Goal: Connect with others: Connect with other users

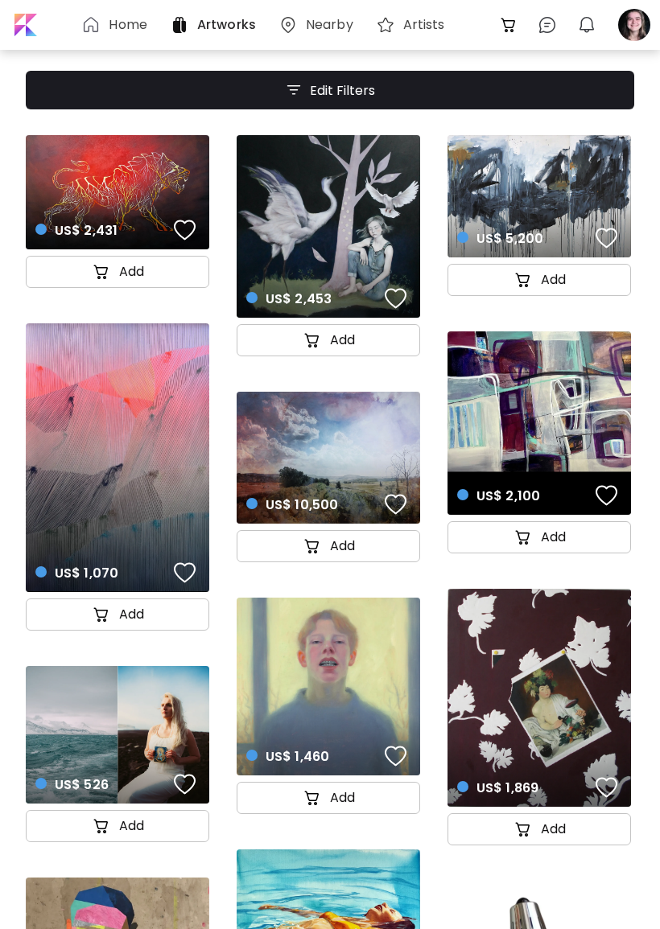
click at [648, 30] on div at bounding box center [633, 24] width 35 height 35
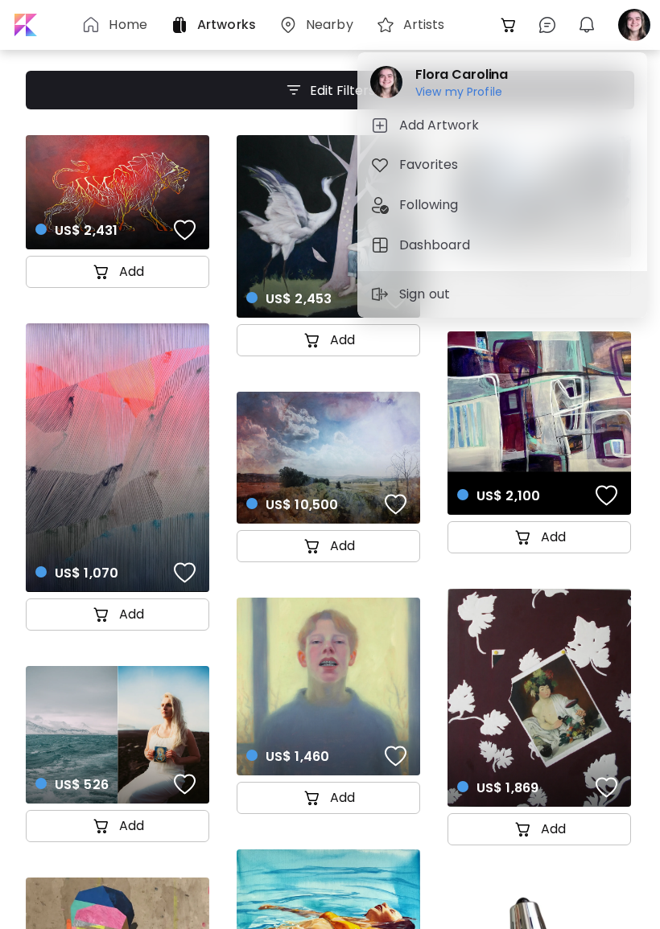
click at [503, 92] on h6 "View my Profile" at bounding box center [461, 91] width 92 height 14
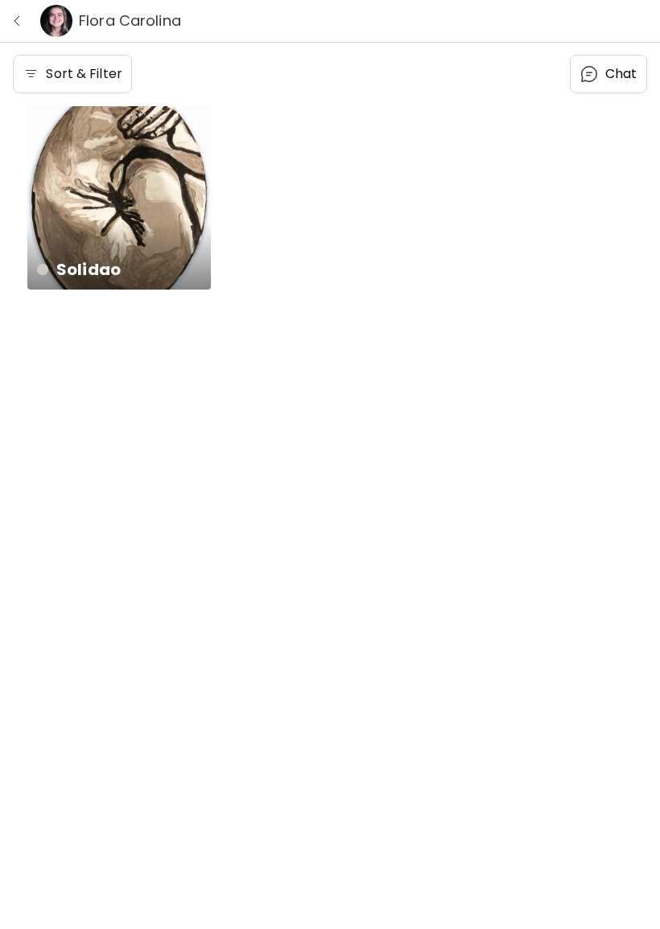
click at [80, 203] on div "Solidao 30 x 40 cm" at bounding box center [118, 197] width 183 height 183
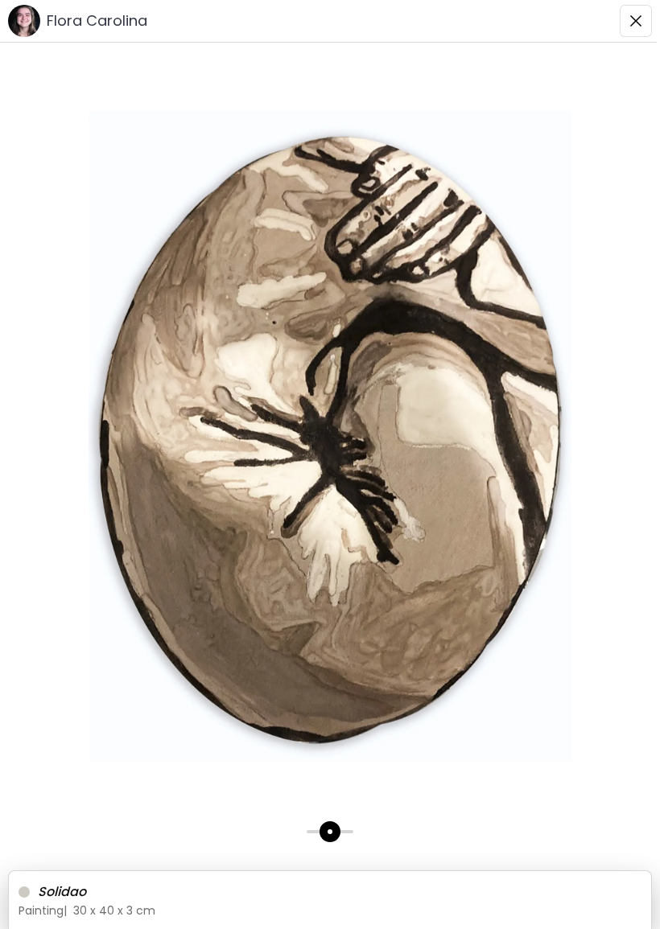
click at [639, 18] on img "button" at bounding box center [635, 20] width 13 height 13
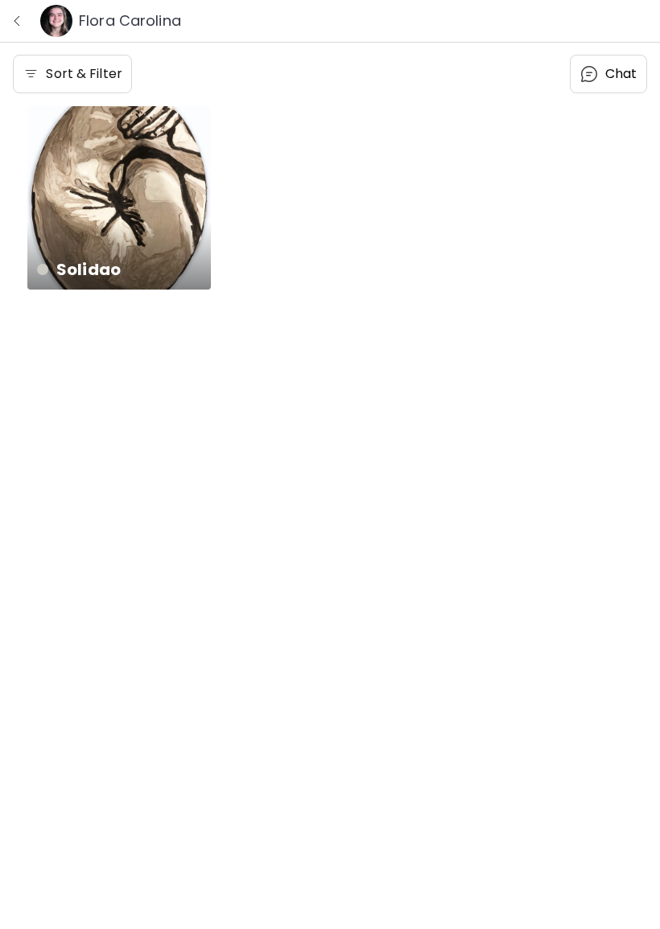
click at [13, 18] on img "button" at bounding box center [16, 20] width 13 height 13
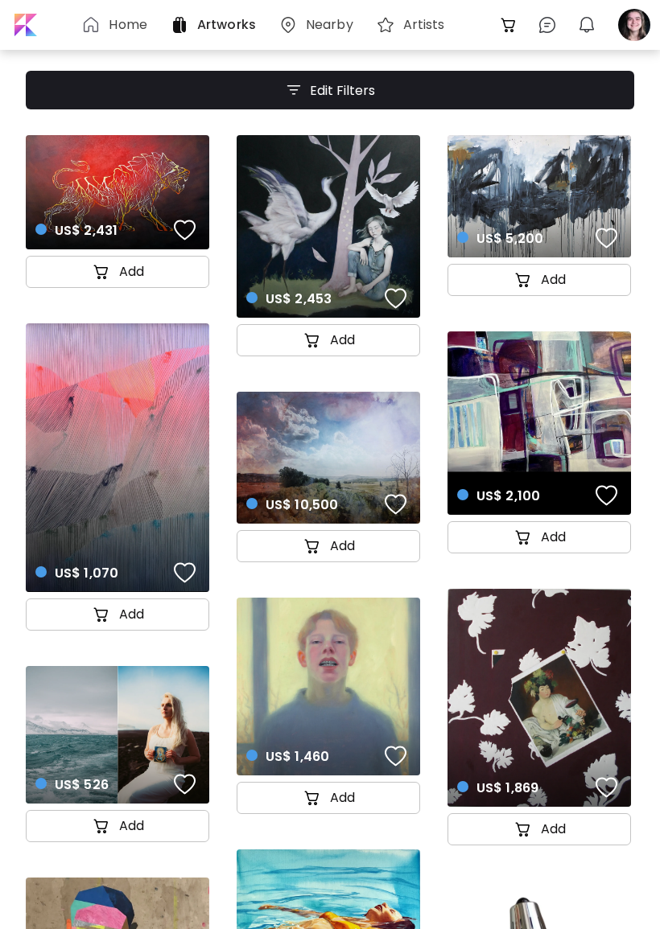
click at [643, 20] on div at bounding box center [633, 24] width 35 height 35
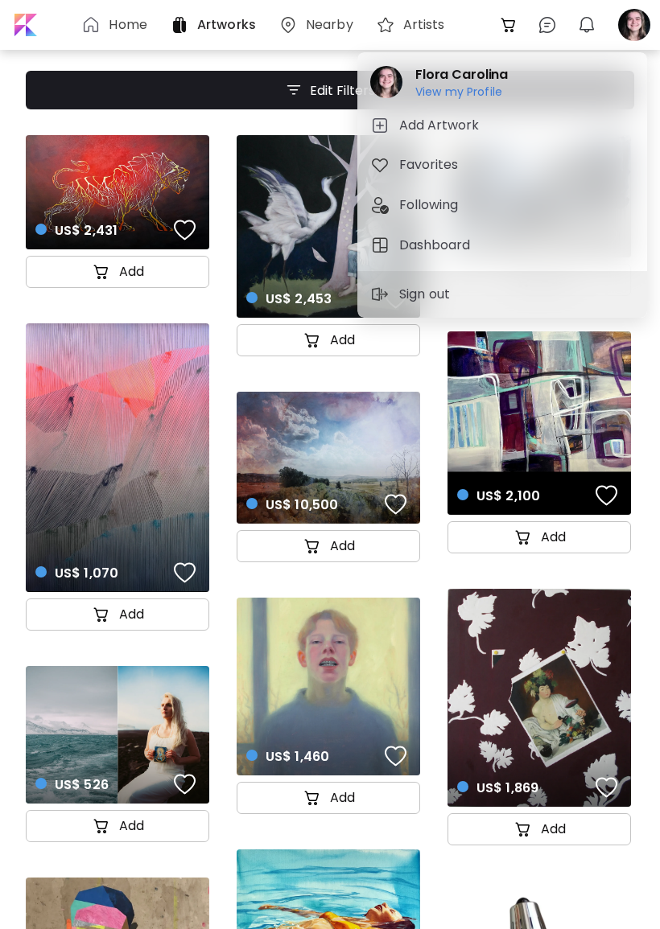
click at [491, 108] on h6 "View my Profile" at bounding box center [458, 106] width 87 height 14
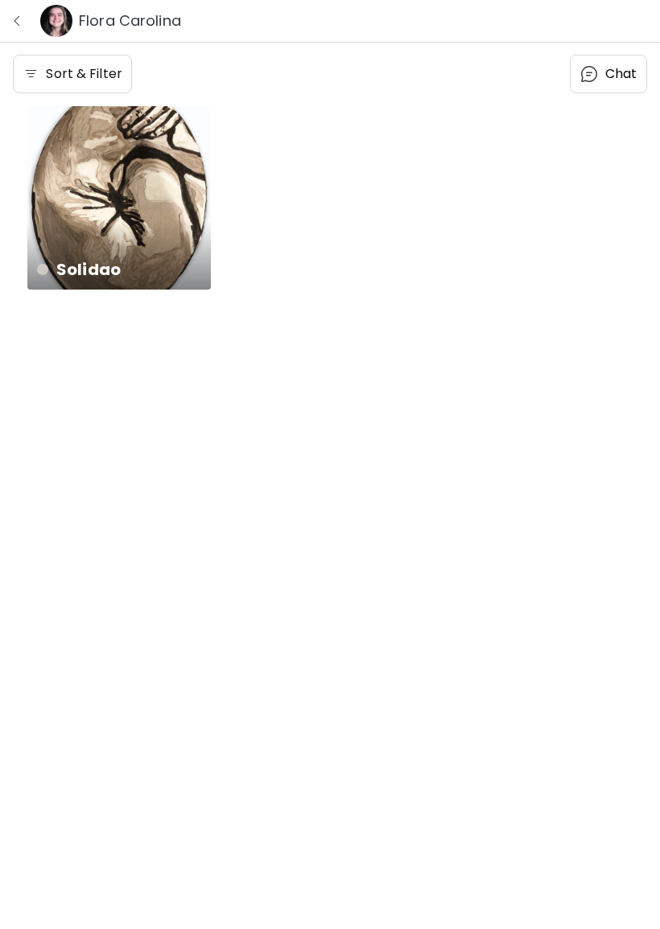
click at [27, 19] on button "button" at bounding box center [16, 20] width 21 height 21
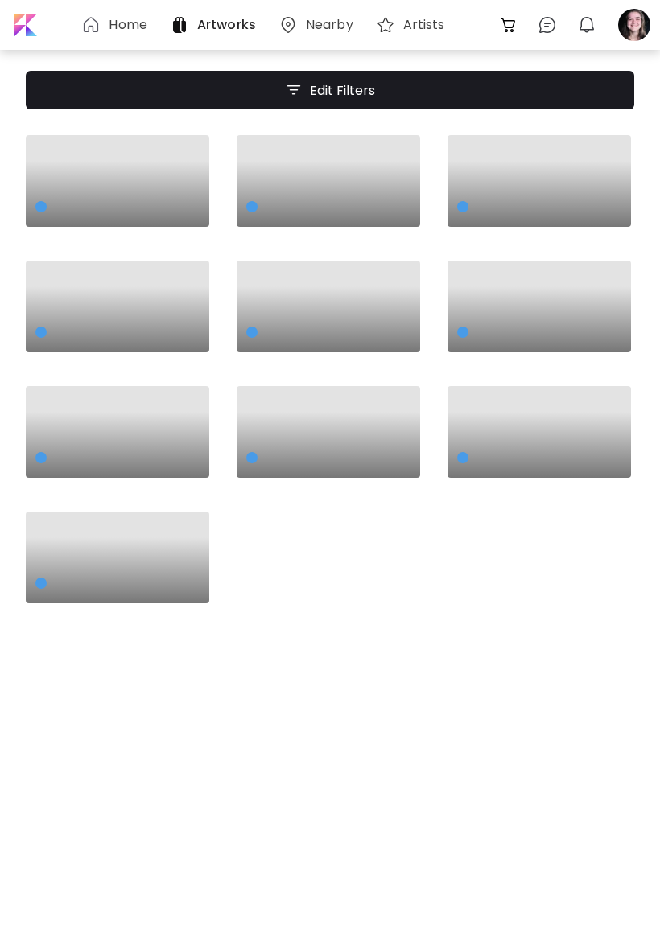
click at [637, 24] on div at bounding box center [633, 24] width 35 height 35
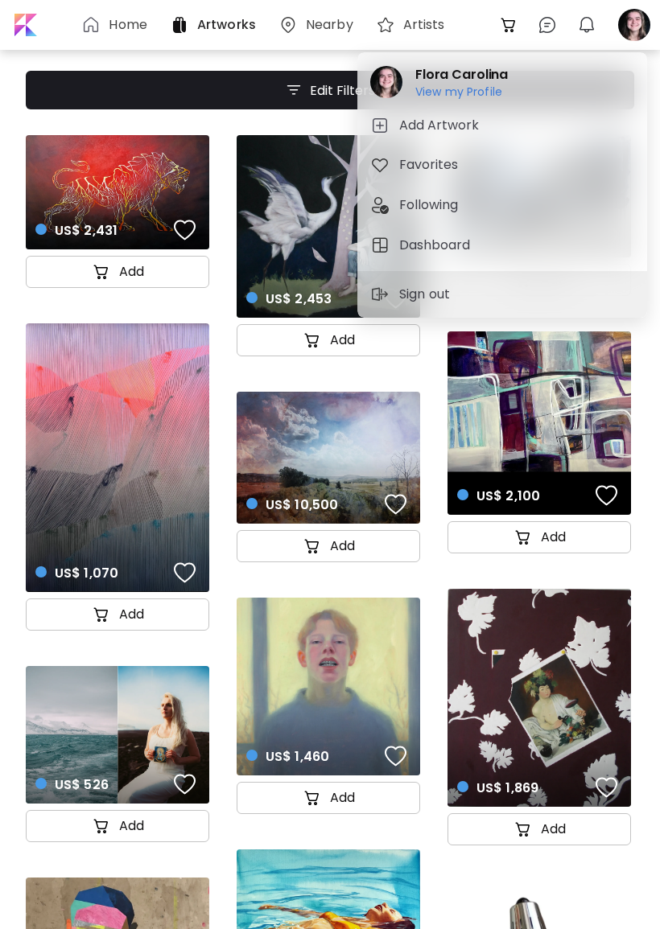
click at [479, 203] on span "Following" at bounding box center [502, 204] width 264 height 19
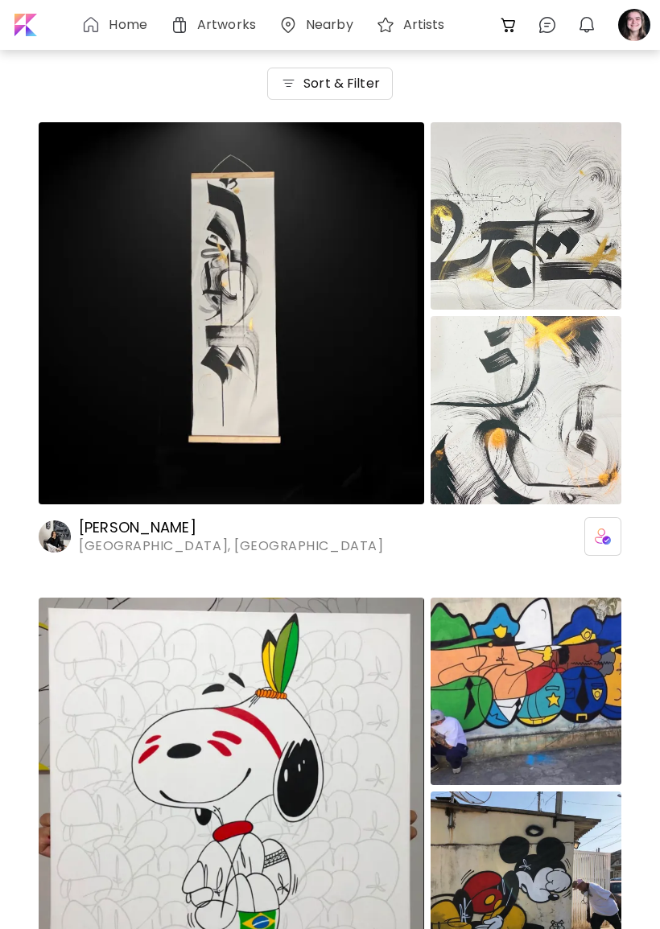
click at [105, 528] on h6 "[PERSON_NAME]" at bounding box center [231, 527] width 304 height 19
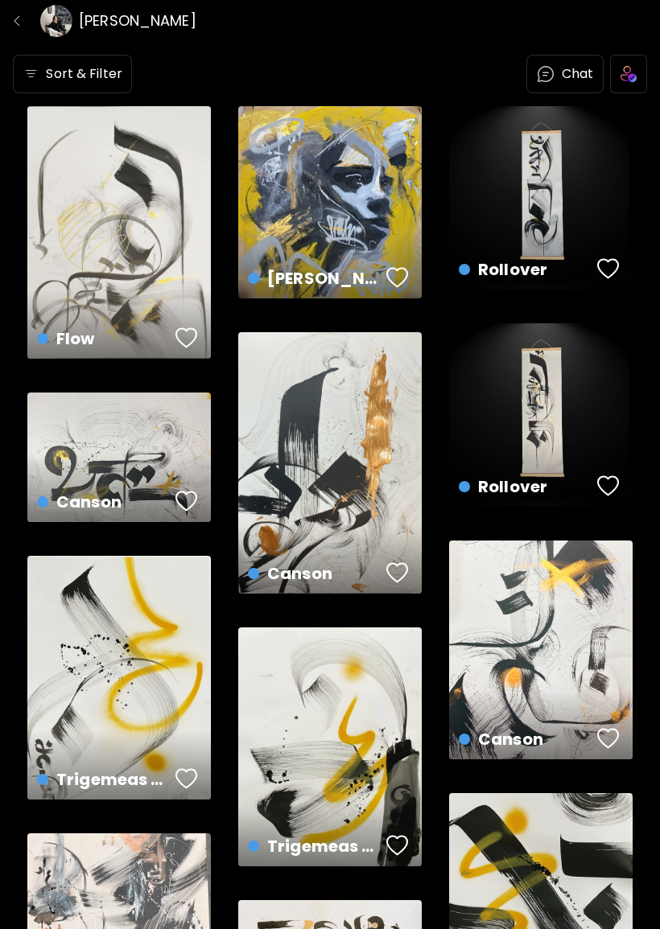
click at [23, 22] on img "button" at bounding box center [16, 20] width 13 height 13
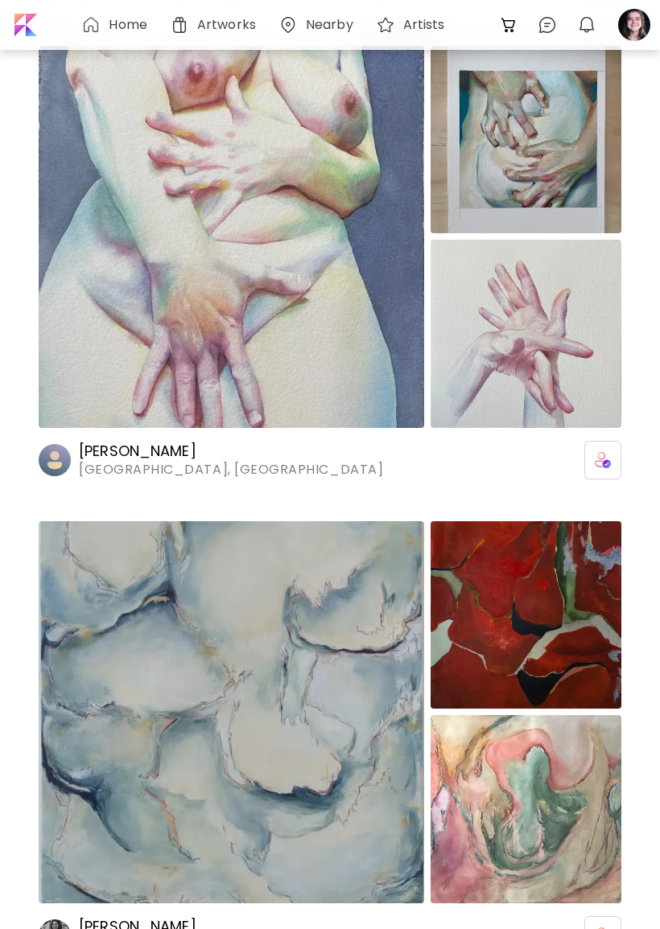
scroll to position [3944, 0]
